Goal: Information Seeking & Learning: Learn about a topic

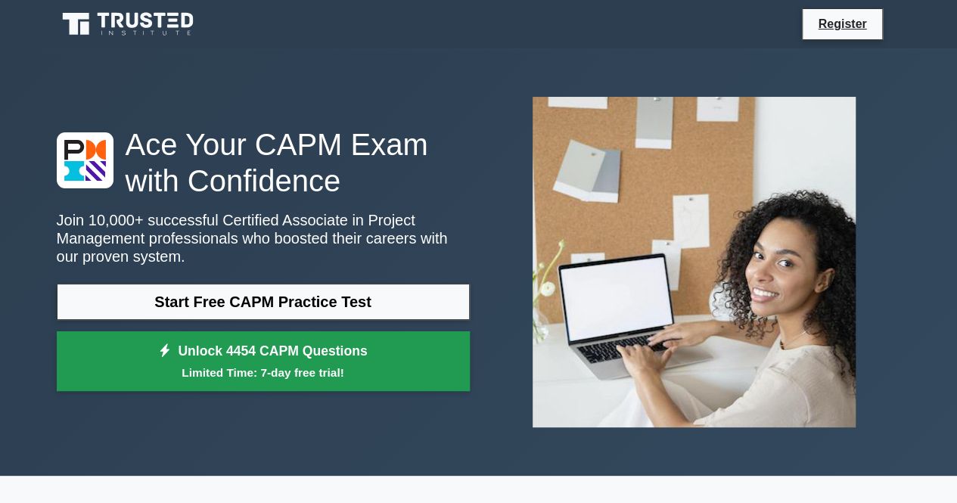
click at [397, 365] on small "Limited Time: 7-day free trial!" at bounding box center [263, 372] width 375 height 17
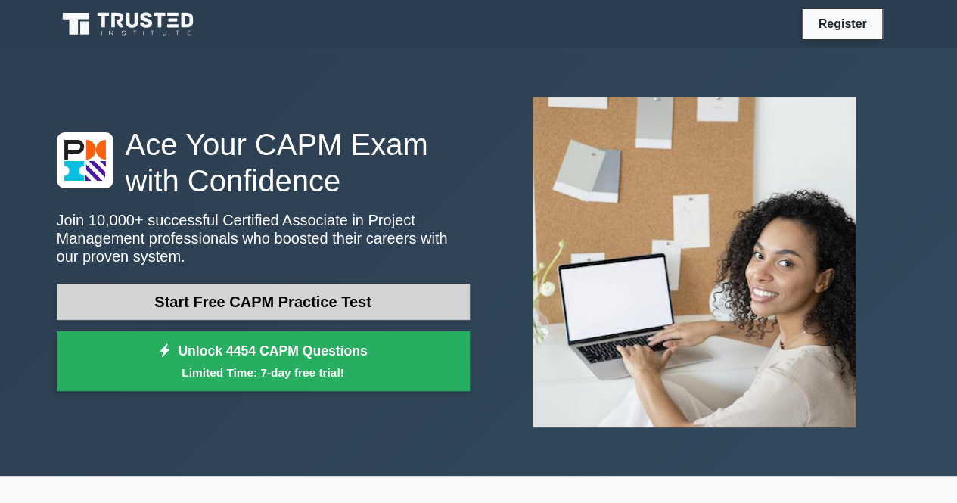
click at [271, 304] on link "Start Free CAPM Practice Test" at bounding box center [263, 302] width 413 height 36
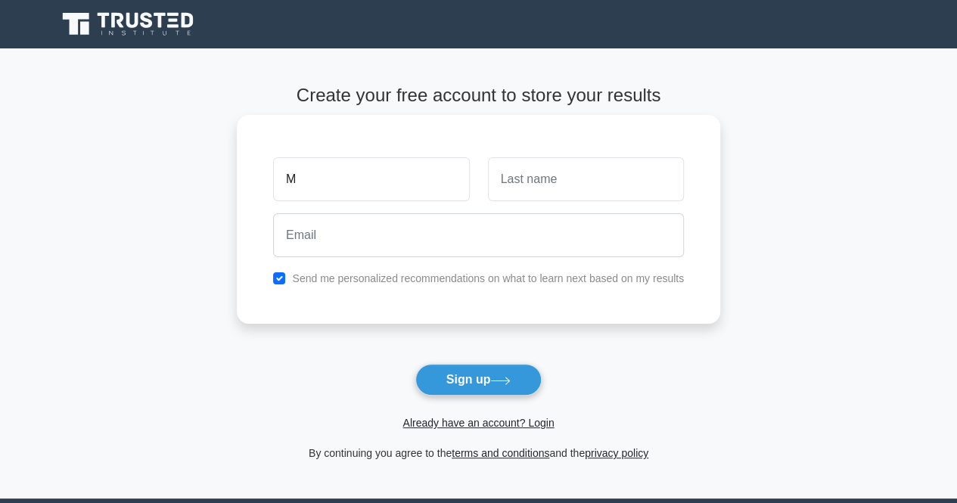
type input "[PERSON_NAME]"
click at [541, 181] on input "text" at bounding box center [586, 179] width 196 height 44
type input "[PERSON_NAME]"
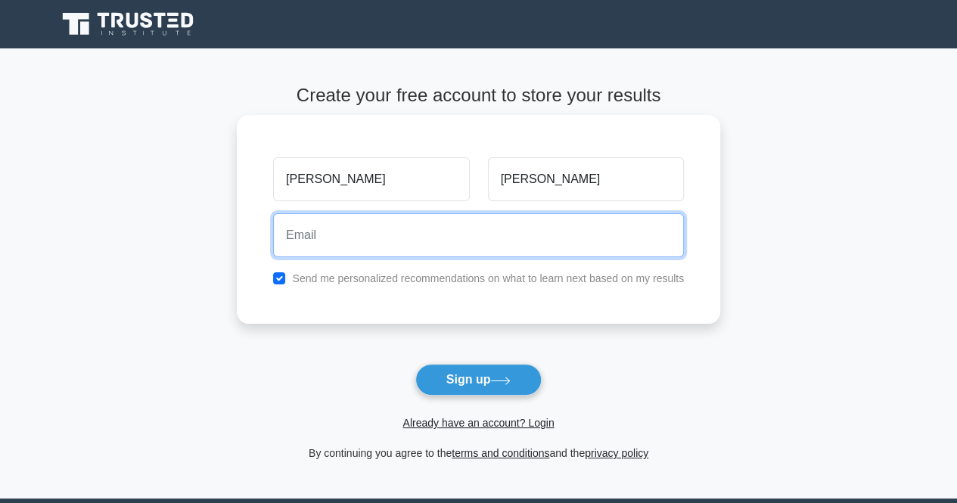
click at [483, 246] on input "email" at bounding box center [478, 235] width 411 height 44
type input "[EMAIL_ADDRESS][DOMAIN_NAME]"
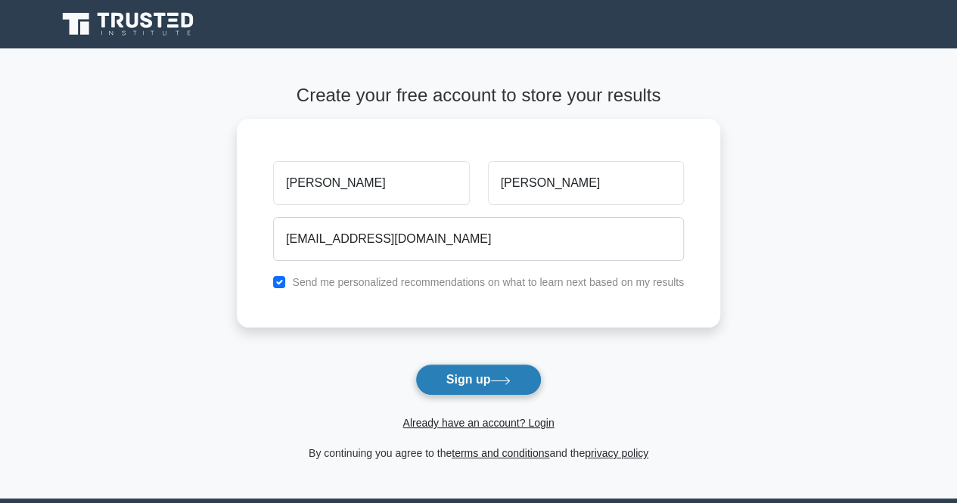
click at [510, 372] on button "Sign up" at bounding box center [478, 380] width 127 height 32
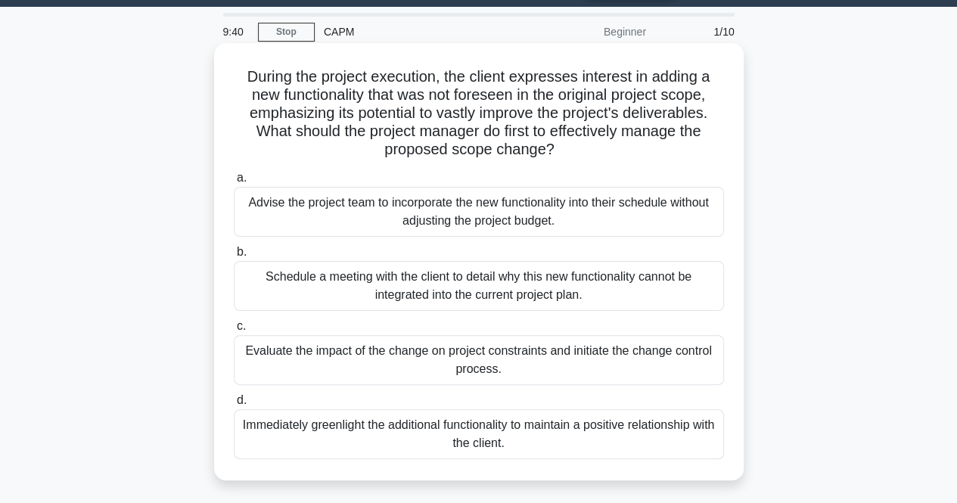
scroll to position [48, 0]
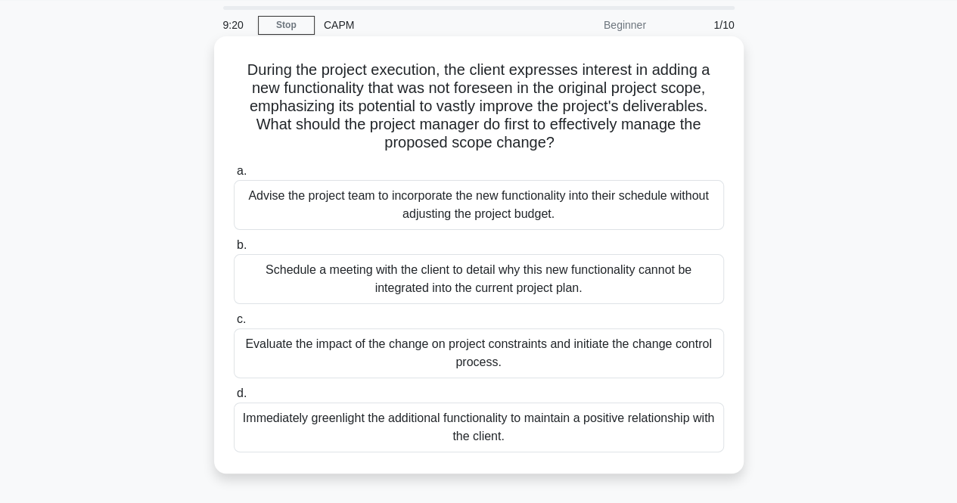
click at [306, 353] on div "Evaluate the impact of the change on project constraints and initiate the chang…" at bounding box center [479, 353] width 490 height 50
click at [234, 325] on input "c. Evaluate the impact of the change on project constraints and initiate the ch…" at bounding box center [234, 320] width 0 height 10
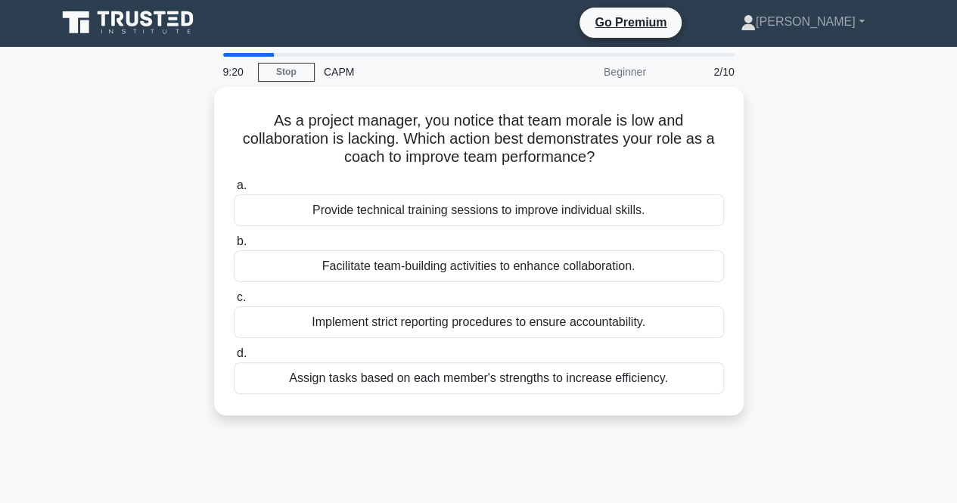
scroll to position [0, 0]
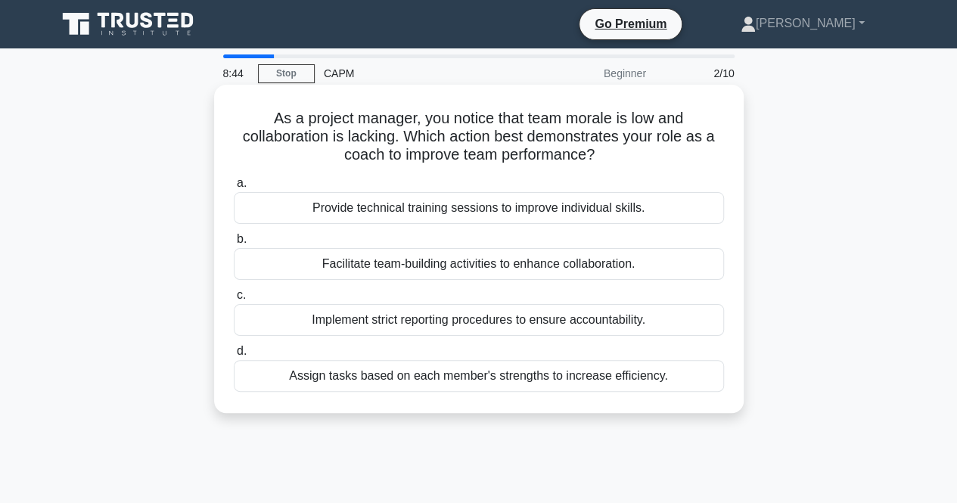
click at [363, 264] on div "Facilitate team-building activities to enhance collaboration." at bounding box center [479, 264] width 490 height 32
click at [234, 244] on input "b. Facilitate team-building activities to enhance collaboration." at bounding box center [234, 240] width 0 height 10
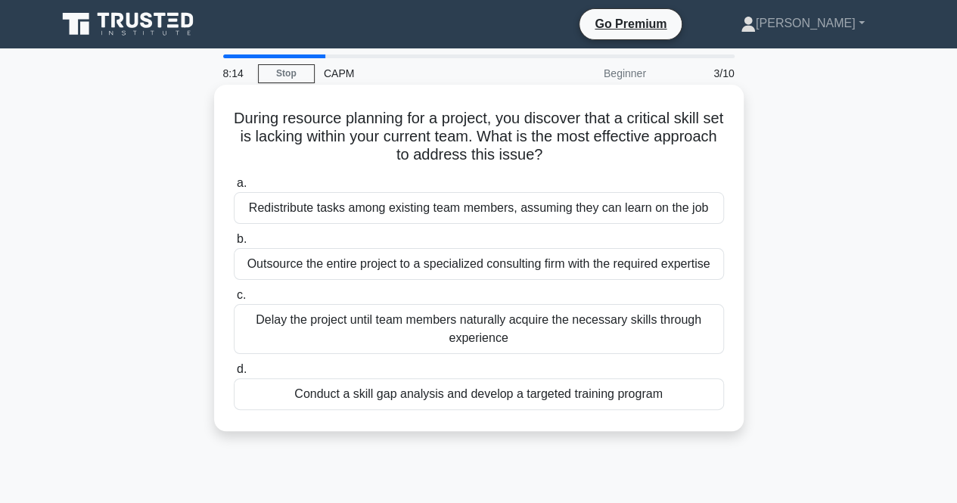
click at [406, 393] on div "Conduct a skill gap analysis and develop a targeted training program" at bounding box center [479, 394] width 490 height 32
click at [234, 375] on input "d. Conduct a skill gap analysis and develop a targeted training program" at bounding box center [234, 370] width 0 height 10
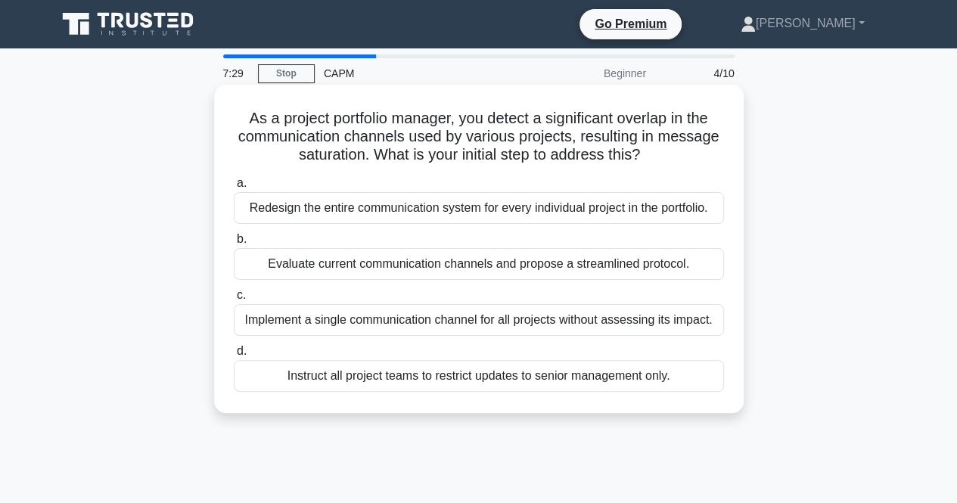
click at [324, 207] on div "Redesign the entire communication system for every individual project in the po…" at bounding box center [479, 208] width 490 height 32
click at [234, 188] on input "a. Redesign the entire communication system for every individual project in the…" at bounding box center [234, 184] width 0 height 10
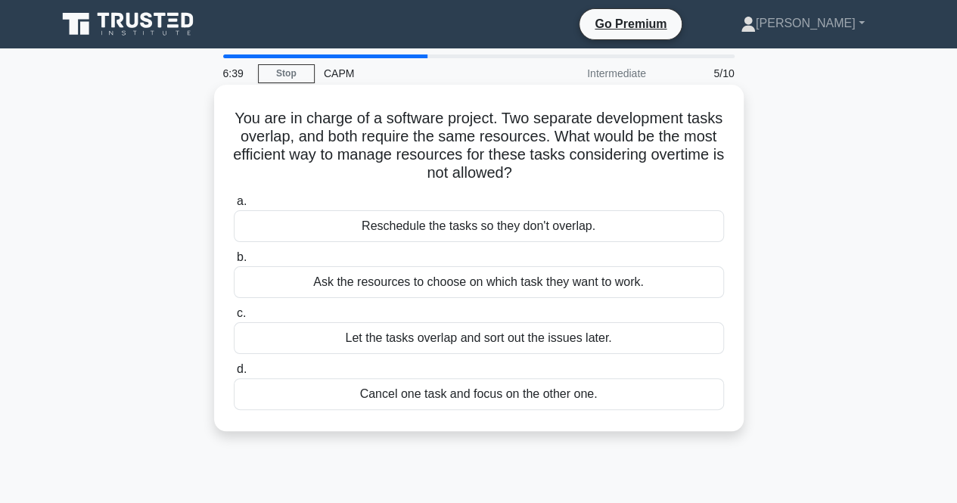
click at [496, 285] on div "Ask the resources to choose on which task they want to work." at bounding box center [479, 282] width 490 height 32
click at [234, 263] on input "b. Ask the resources to choose on which task they want to work." at bounding box center [234, 258] width 0 height 10
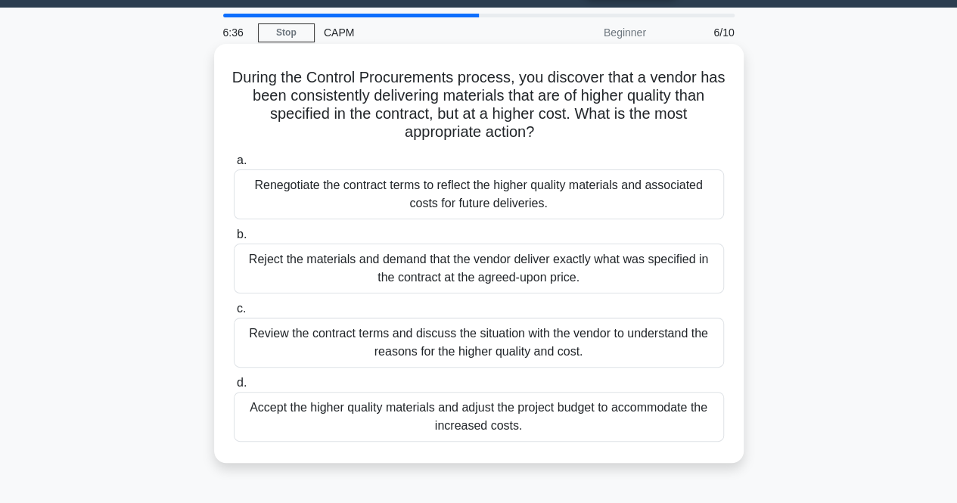
scroll to position [42, 0]
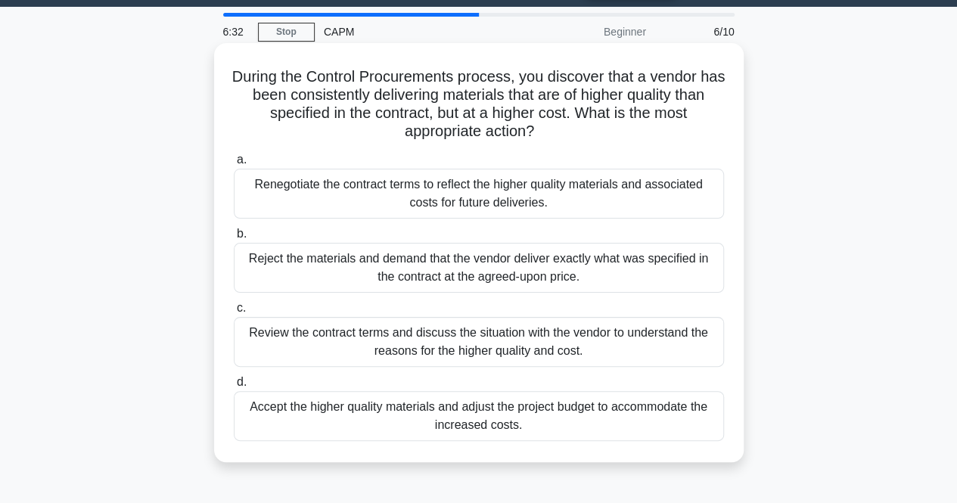
click at [597, 69] on h5 "During the Control Procurements process, you discover that a vendor has been co…" at bounding box center [478, 104] width 493 height 74
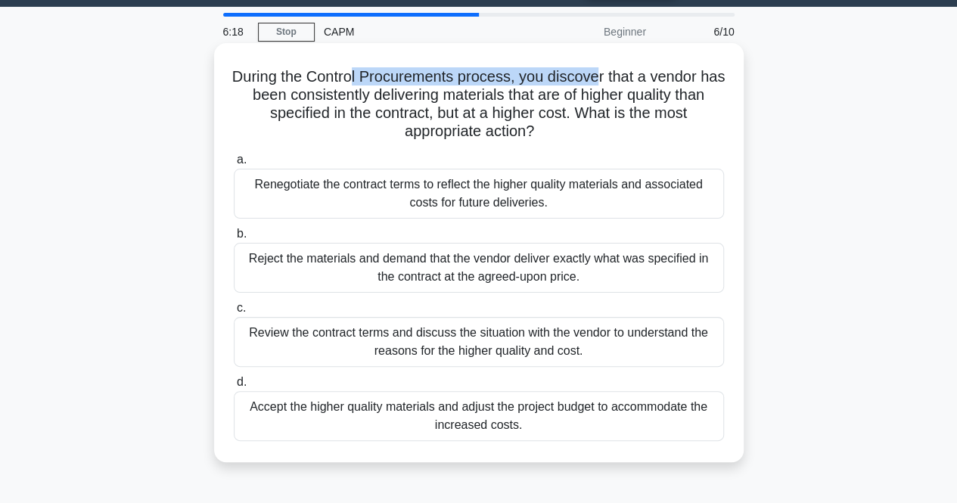
drag, startPoint x: 362, startPoint y: 78, endPoint x: 614, endPoint y: 45, distance: 254.2
click at [614, 45] on div "During the Control Procurements process, you discover that a vendor has been co…" at bounding box center [479, 252] width 530 height 419
click at [539, 82] on h5 "During the Control Procurements process, you discover that a vendor has been co…" at bounding box center [478, 104] width 493 height 74
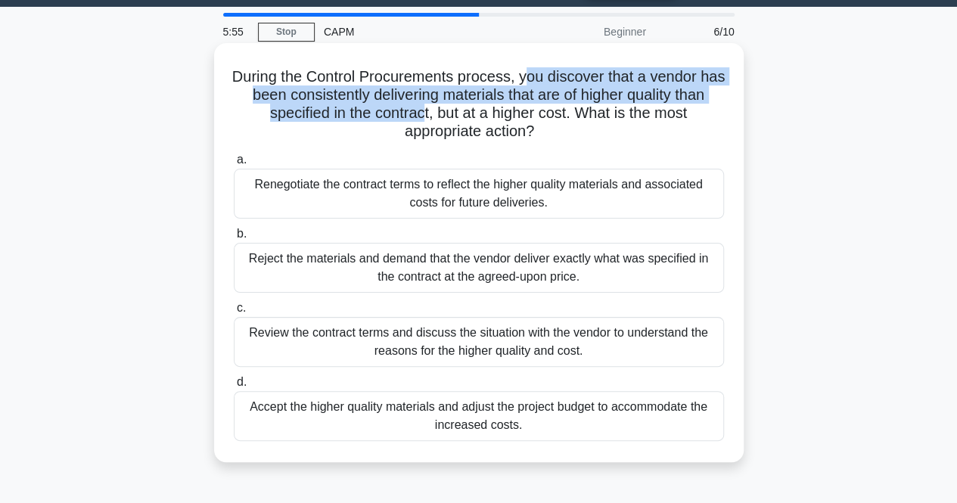
drag, startPoint x: 537, startPoint y: 82, endPoint x: 437, endPoint y: 111, distance: 104.2
click at [437, 111] on h5 "During the Control Procurements process, you discover that a vendor has been co…" at bounding box center [478, 104] width 493 height 74
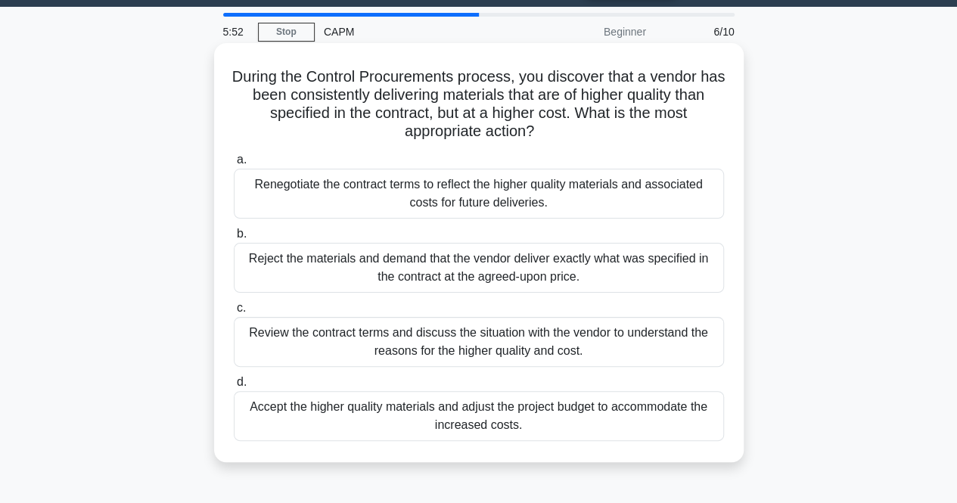
click at [379, 141] on h5 "During the Control Procurements process, you discover that a vendor has been co…" at bounding box center [478, 104] width 493 height 74
click at [470, 338] on div "Review the contract terms and discuss the situation with the vendor to understa…" at bounding box center [479, 342] width 490 height 50
click at [234, 313] on input "c. Review the contract terms and discuss the situation with the vendor to under…" at bounding box center [234, 308] width 0 height 10
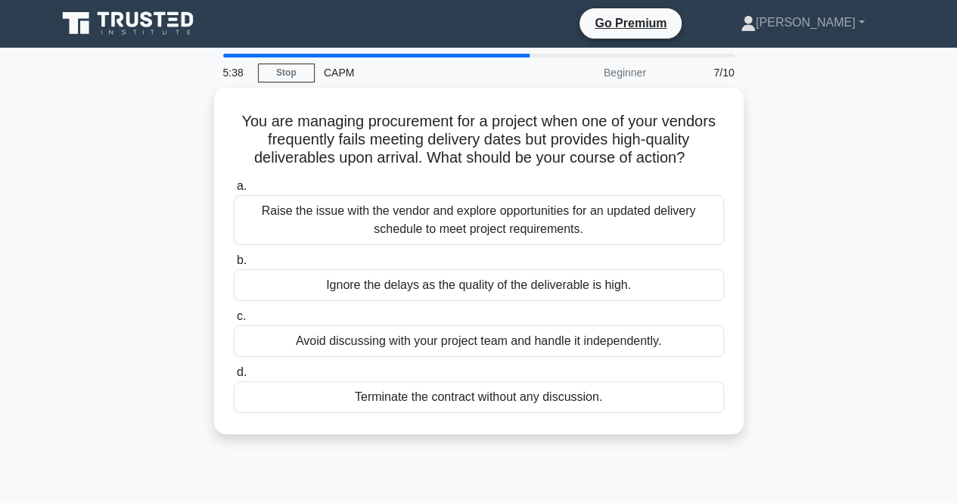
scroll to position [0, 0]
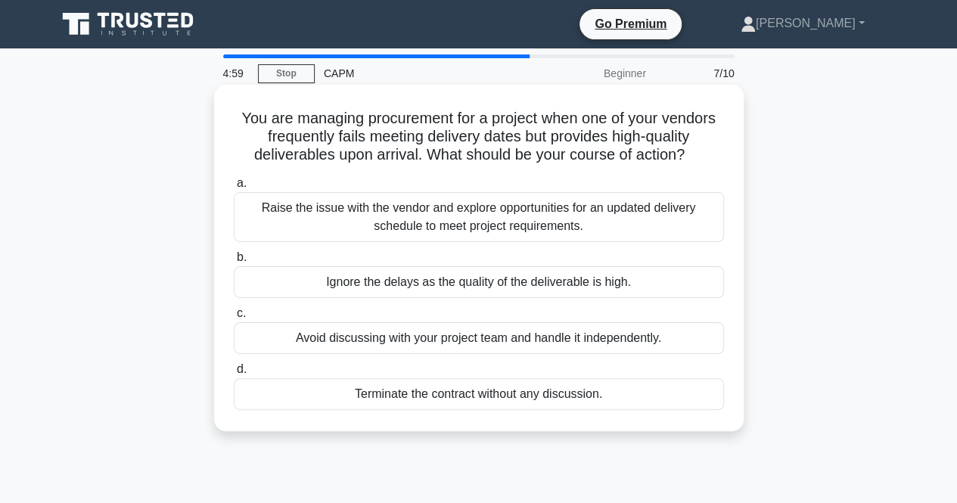
click at [518, 212] on div "Raise the issue with the vendor and explore opportunities for an updated delive…" at bounding box center [479, 217] width 490 height 50
click at [234, 188] on input "a. Raise the issue with the vendor and explore opportunities for an updated del…" at bounding box center [234, 184] width 0 height 10
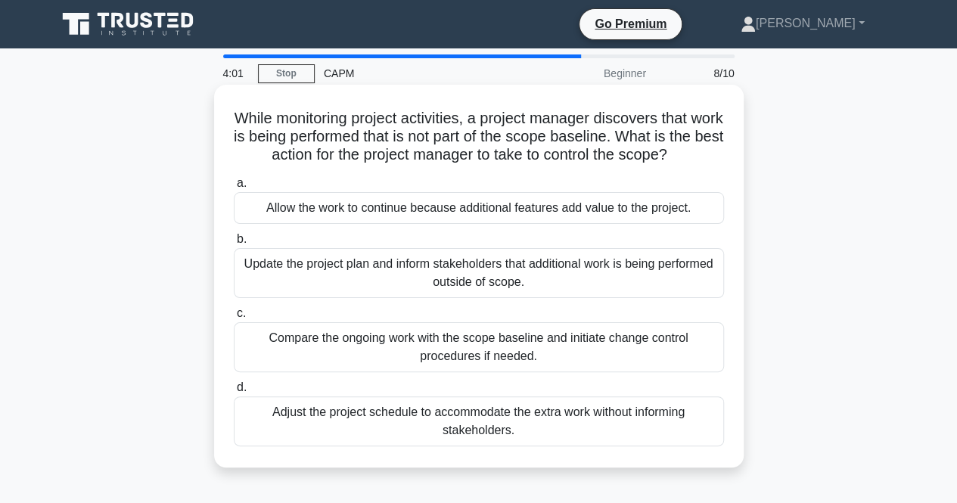
click at [409, 345] on div "Compare the ongoing work with the scope baseline and initiate change control pr…" at bounding box center [479, 347] width 490 height 50
click at [234, 319] on input "c. Compare the ongoing work with the scope baseline and initiate change control…" at bounding box center [234, 314] width 0 height 10
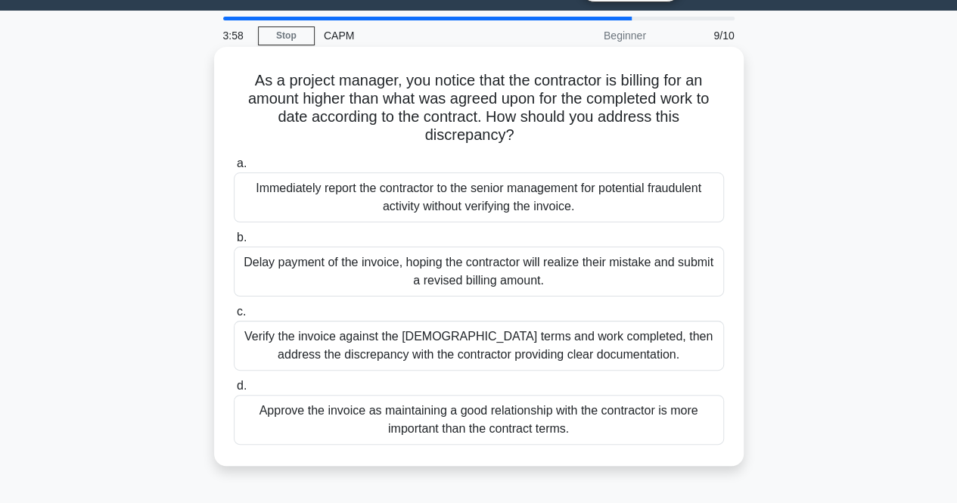
scroll to position [39, 0]
click at [516, 349] on div "Verify the invoice against the contract terms and work completed, then address …" at bounding box center [479, 345] width 490 height 50
click at [234, 316] on input "c. Verify the invoice against the contract terms and work completed, then addre…" at bounding box center [234, 311] width 0 height 10
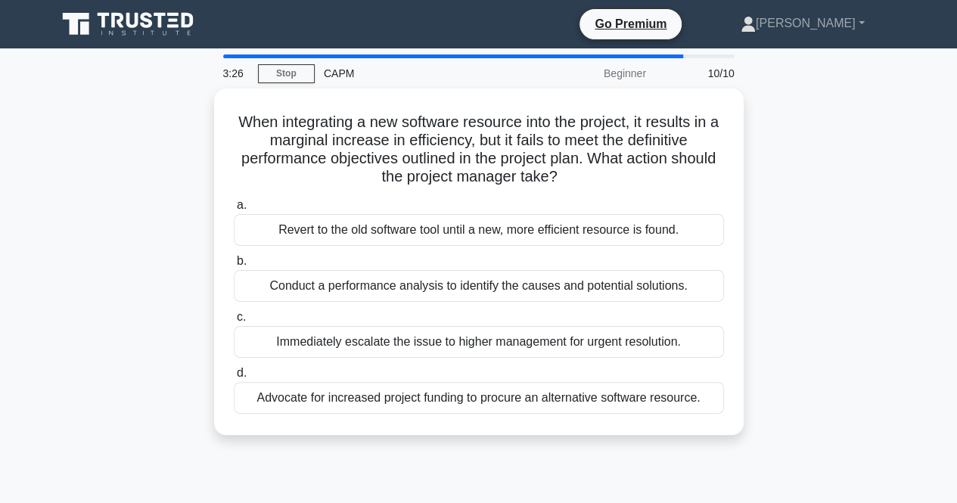
scroll to position [0, 0]
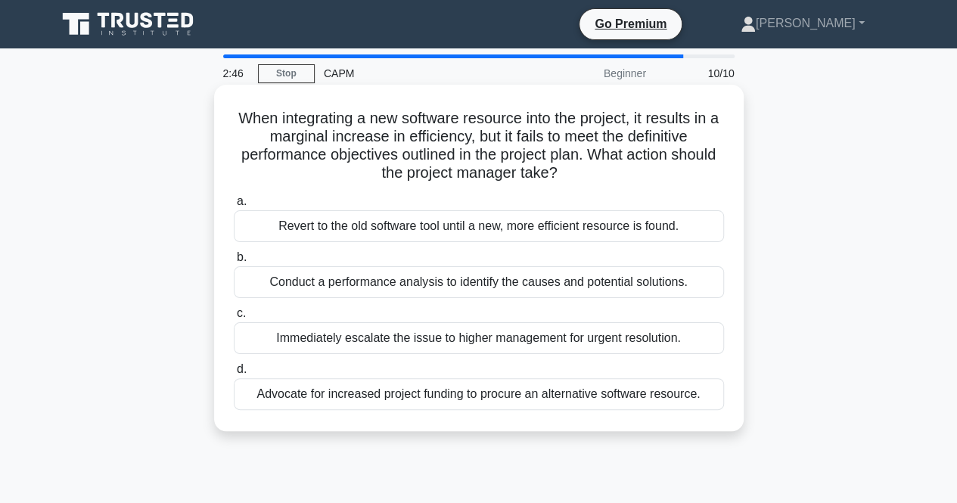
click at [400, 281] on div "Conduct a performance analysis to identify the causes and potential solutions." at bounding box center [479, 282] width 490 height 32
click at [234, 263] on input "b. Conduct a performance analysis to identify the causes and potential solution…" at bounding box center [234, 258] width 0 height 10
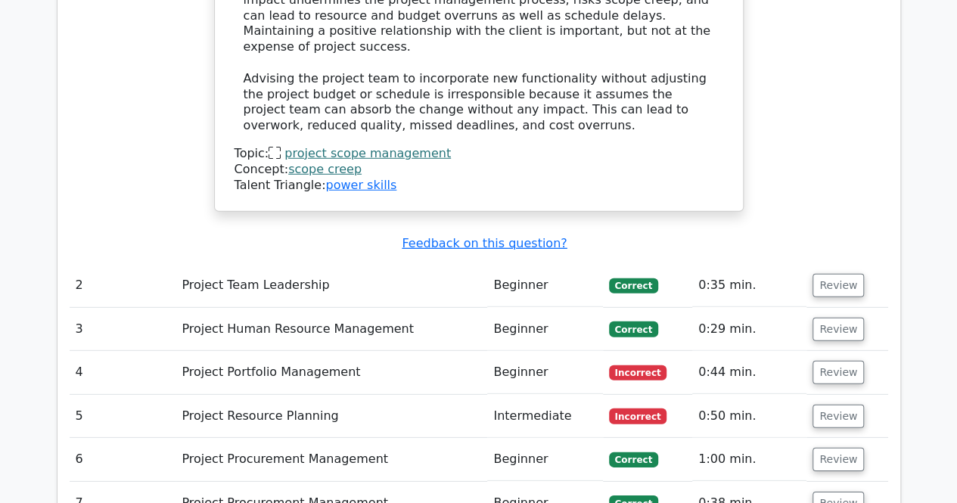
scroll to position [2049, 0]
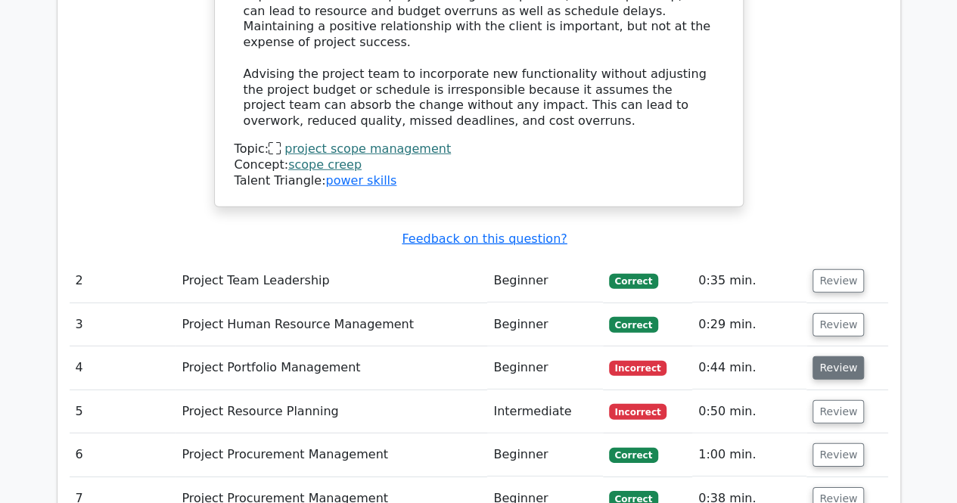
click at [828, 356] on button "Review" at bounding box center [838, 367] width 51 height 23
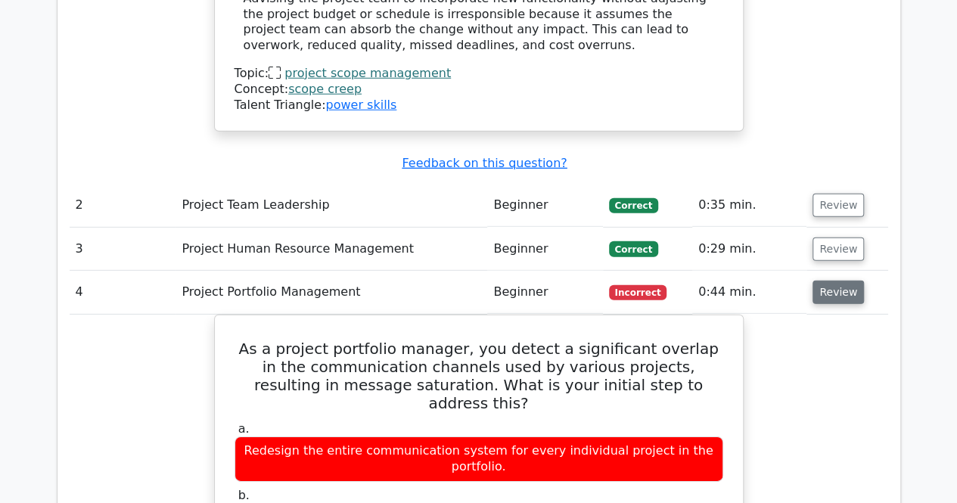
scroll to position [2127, 0]
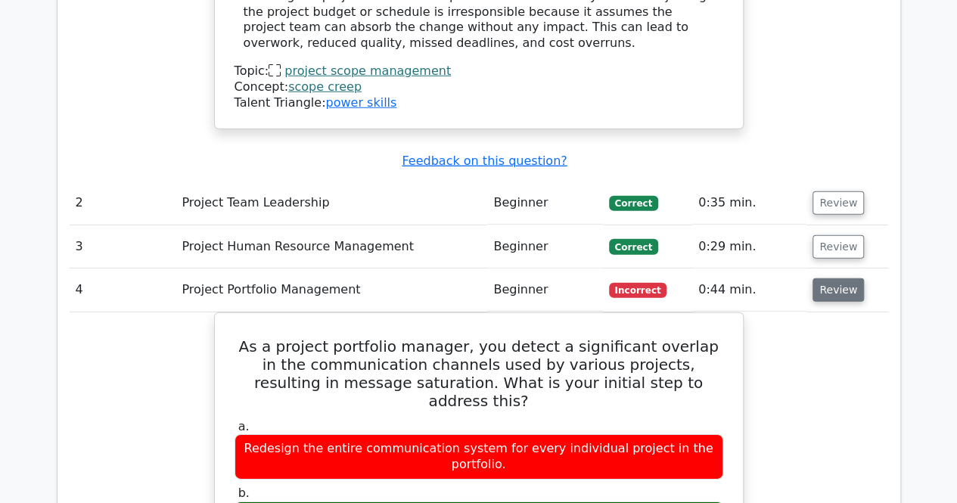
click at [841, 278] on button "Review" at bounding box center [838, 289] width 51 height 23
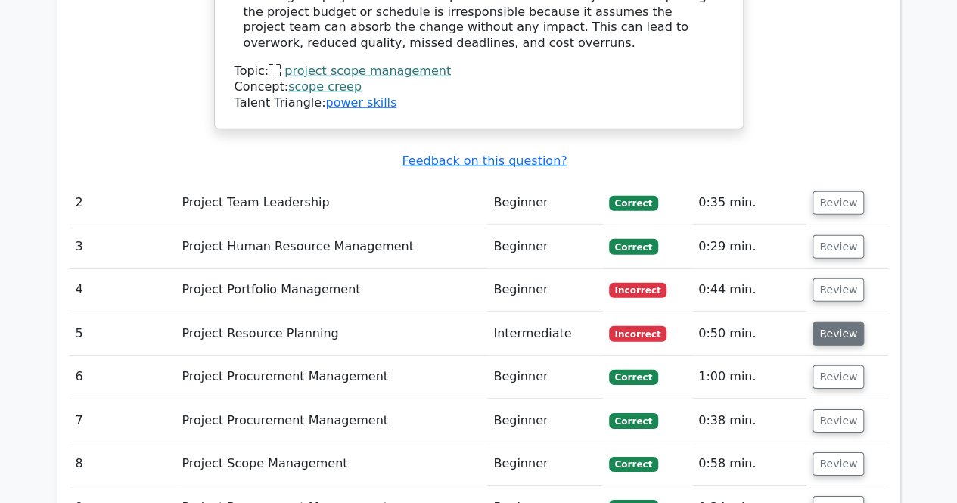
click at [843, 322] on button "Review" at bounding box center [838, 333] width 51 height 23
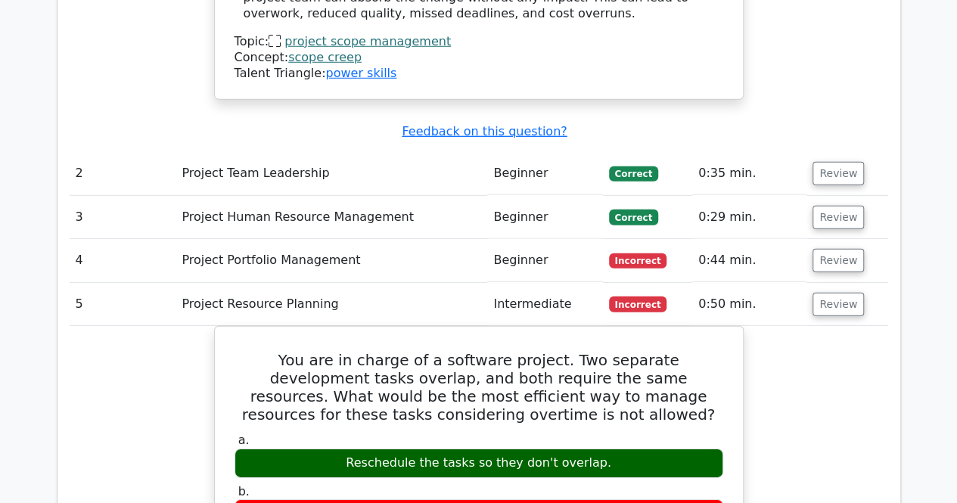
scroll to position [2156, 0]
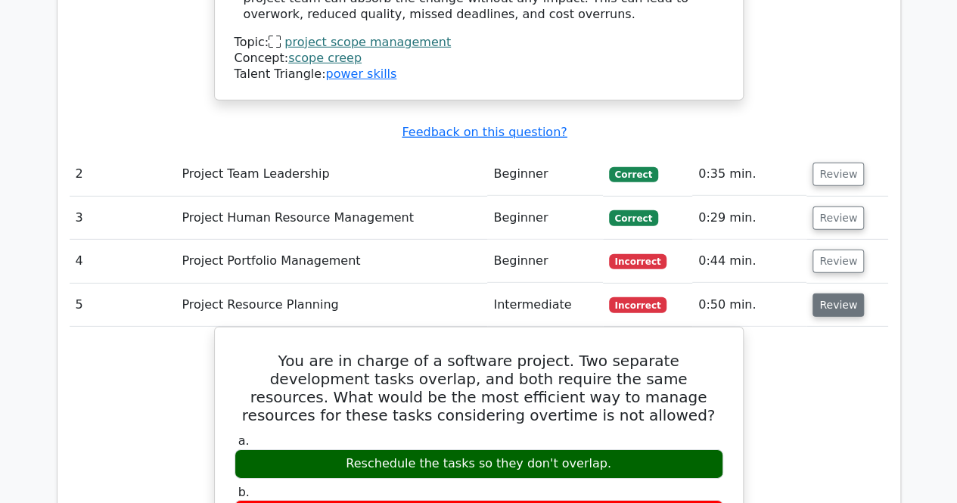
click at [834, 294] on button "Review" at bounding box center [838, 305] width 51 height 23
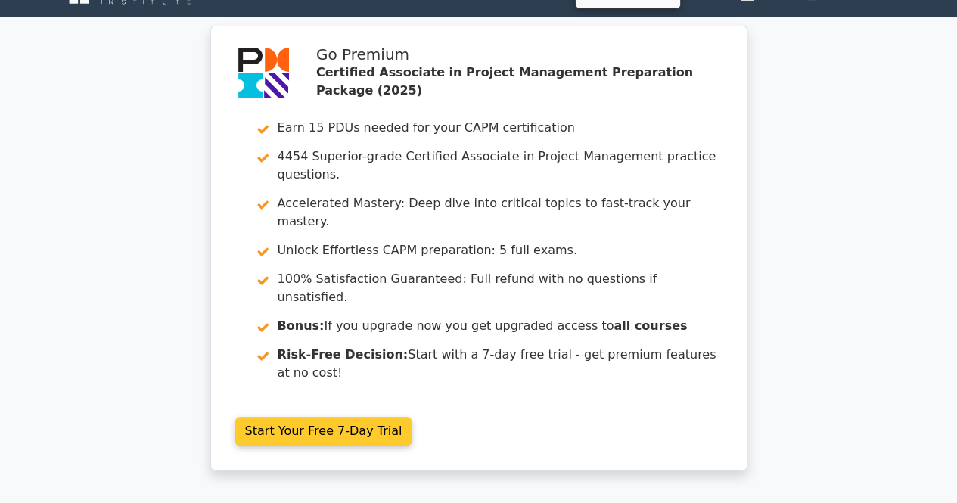
scroll to position [0, 0]
